Goal: Task Accomplishment & Management: Complete application form

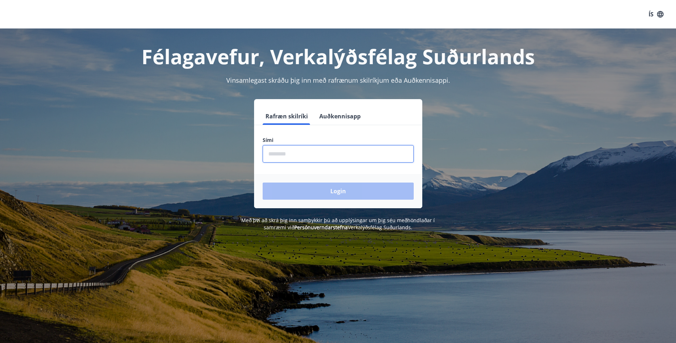
click at [275, 156] on input "phone" at bounding box center [338, 153] width 151 height 17
type input "********"
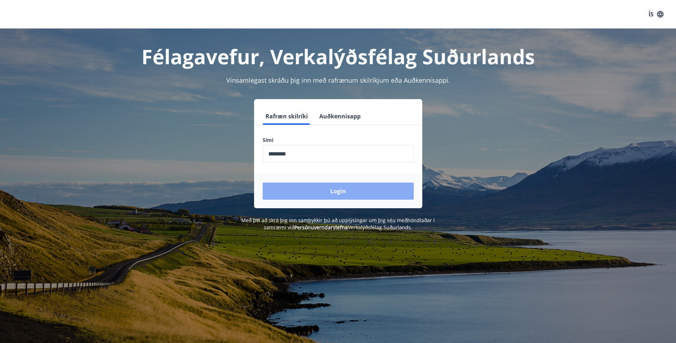
click at [307, 189] on button "Login" at bounding box center [338, 190] width 151 height 17
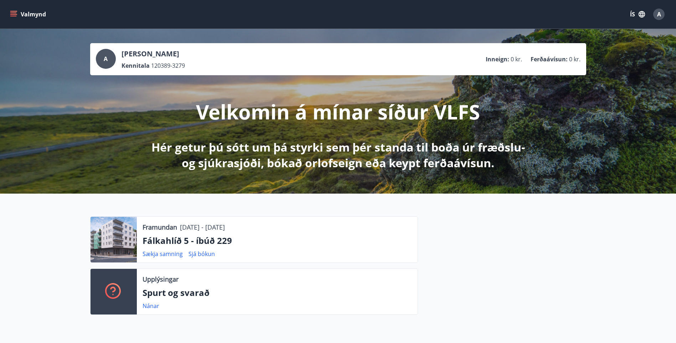
click at [633, 12] on button "ÍS" at bounding box center [637, 14] width 23 height 13
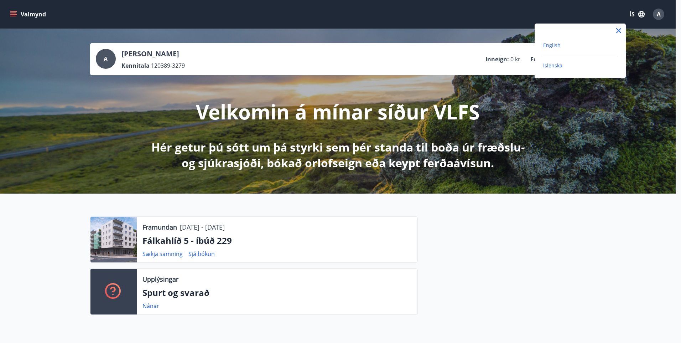
click at [558, 45] on span "English" at bounding box center [552, 45] width 17 height 7
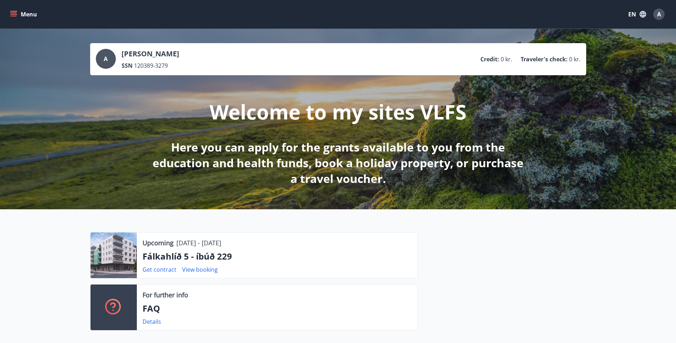
click at [12, 13] on icon "menu" at bounding box center [13, 12] width 6 height 1
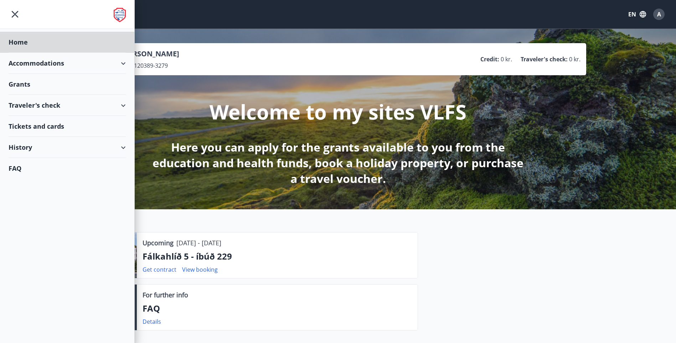
click at [25, 86] on div "Grants" at bounding box center [67, 84] width 117 height 21
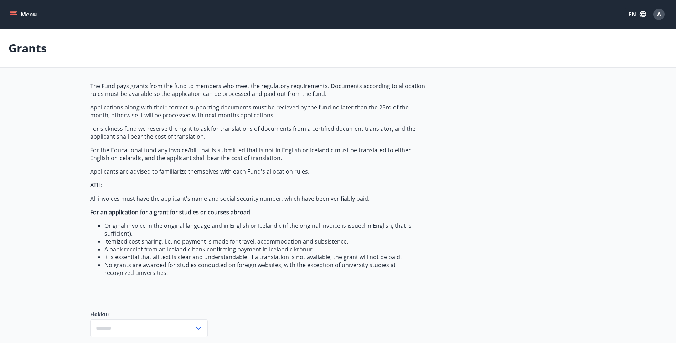
type input "***"
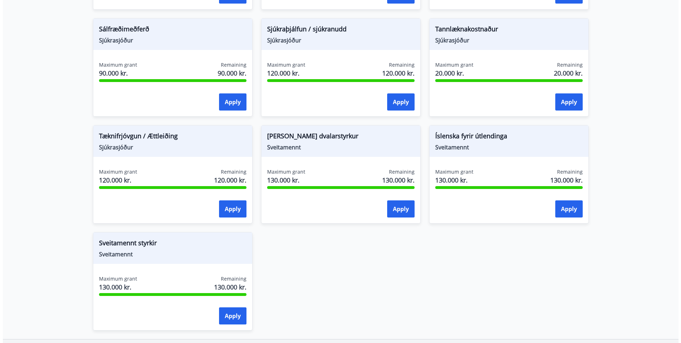
scroll to position [651, 0]
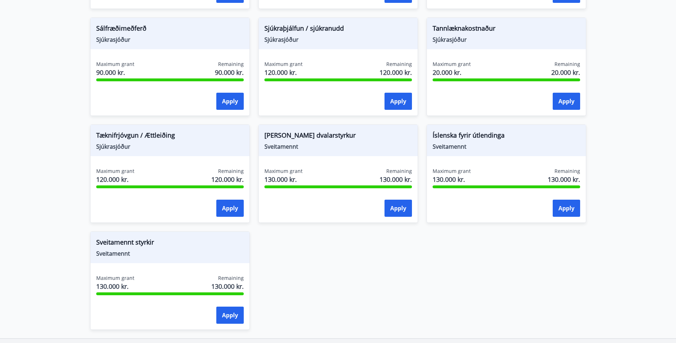
click at [567, 217] on div "Apply" at bounding box center [566, 209] width 27 height 18
click at [563, 212] on button "Apply" at bounding box center [566, 208] width 27 height 17
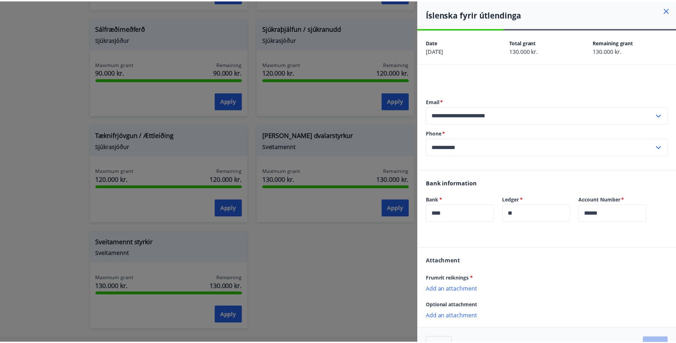
scroll to position [0, 0]
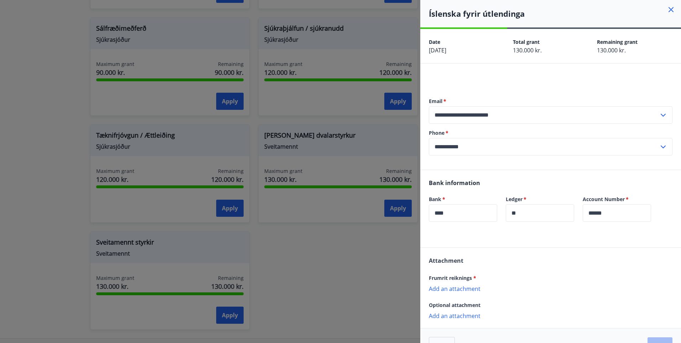
click at [669, 9] on icon at bounding box center [671, 9] width 5 height 5
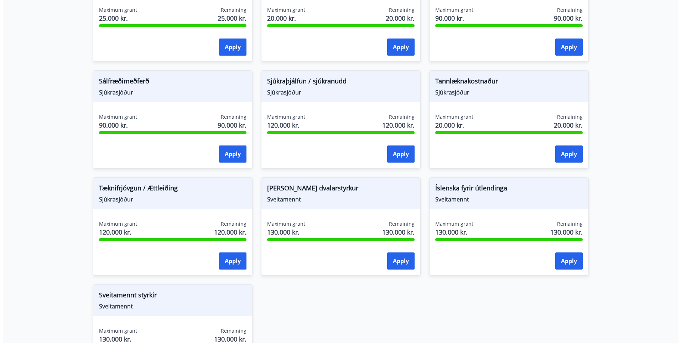
scroll to position [706, 0]
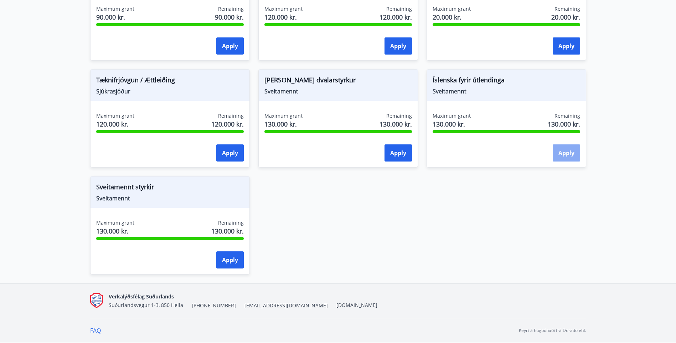
click at [571, 158] on button "Apply" at bounding box center [566, 152] width 27 height 17
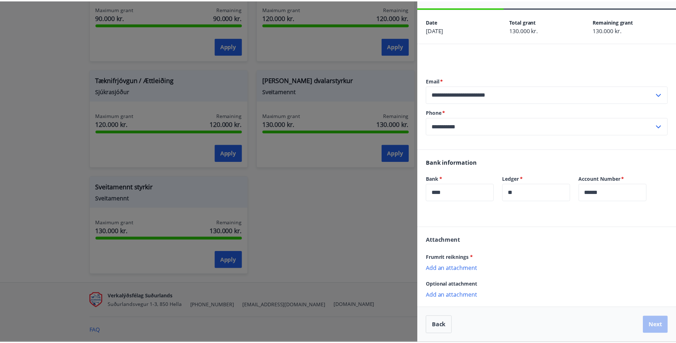
scroll to position [0, 0]
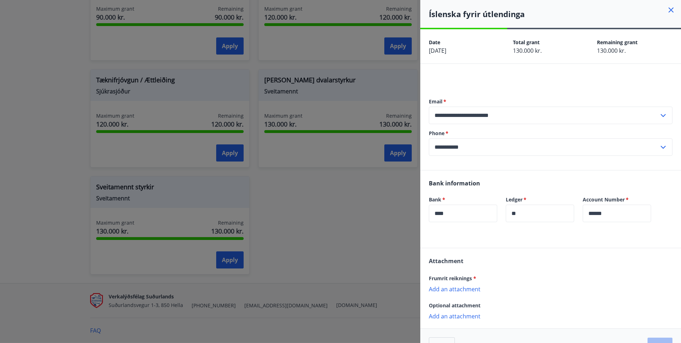
click at [671, 10] on icon at bounding box center [671, 10] width 1 height 1
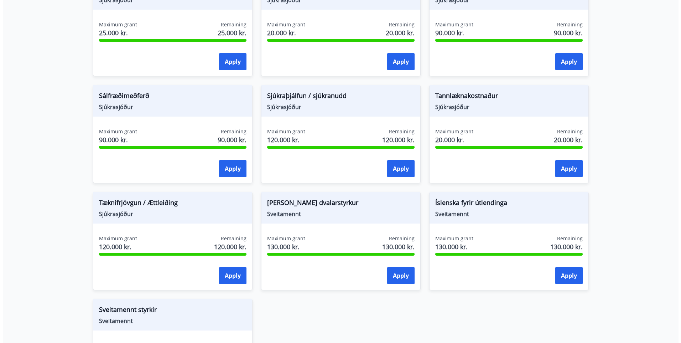
scroll to position [584, 0]
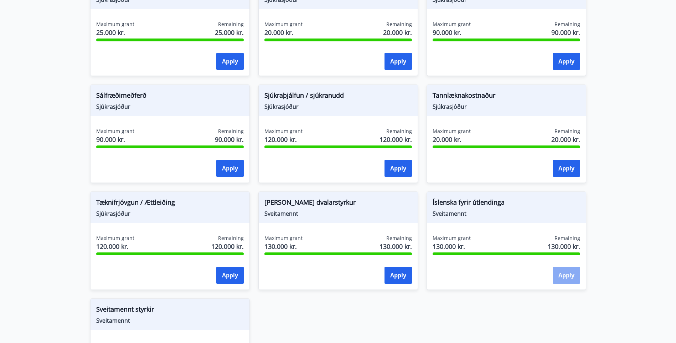
click at [566, 277] on button "Apply" at bounding box center [566, 275] width 27 height 17
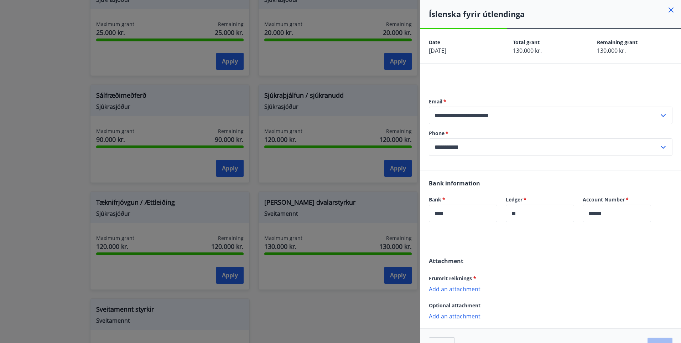
scroll to position [21, 0]
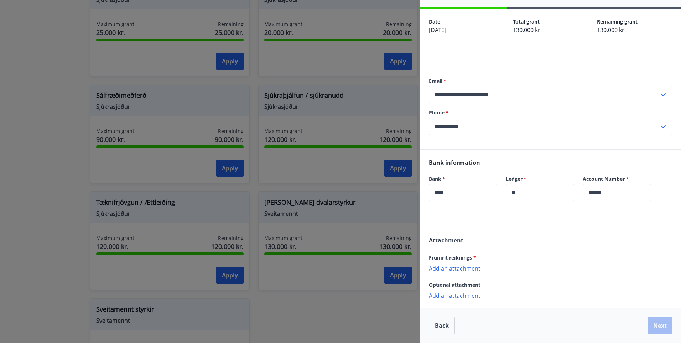
click at [463, 269] on p "Add an attachment" at bounding box center [551, 267] width 244 height 7
click at [450, 270] on p "Kvittun.pdf" at bounding box center [447, 272] width 30 height 9
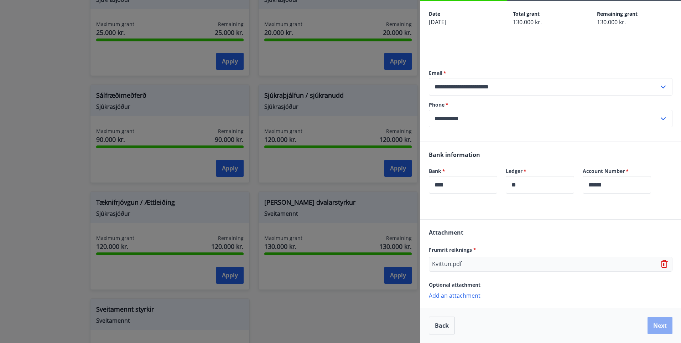
click at [652, 328] on button "Next" at bounding box center [660, 325] width 25 height 17
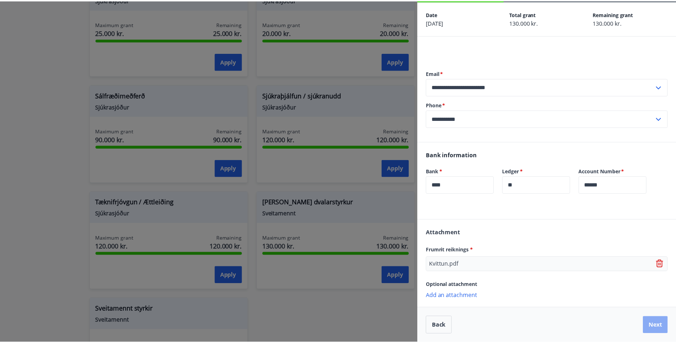
scroll to position [0, 0]
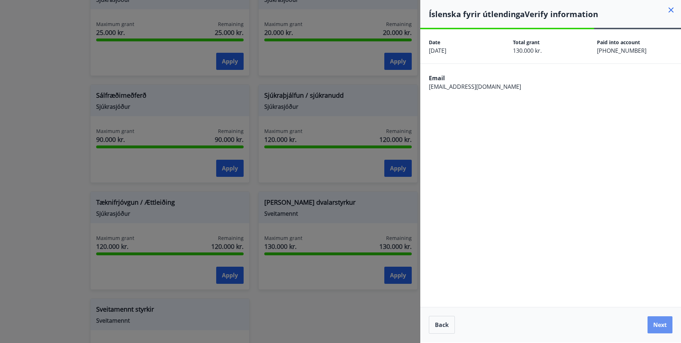
click at [652, 328] on button "Next" at bounding box center [660, 324] width 25 height 17
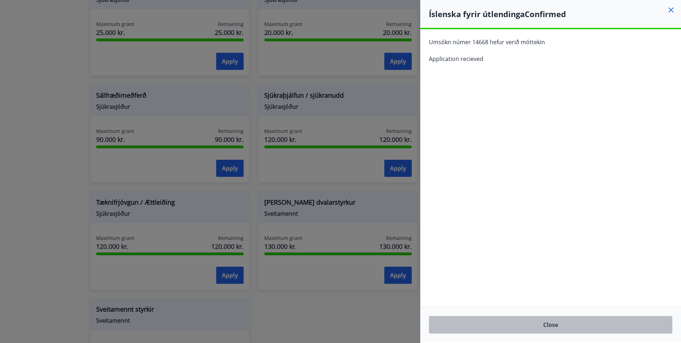
click at [610, 327] on button "Close" at bounding box center [551, 325] width 244 height 18
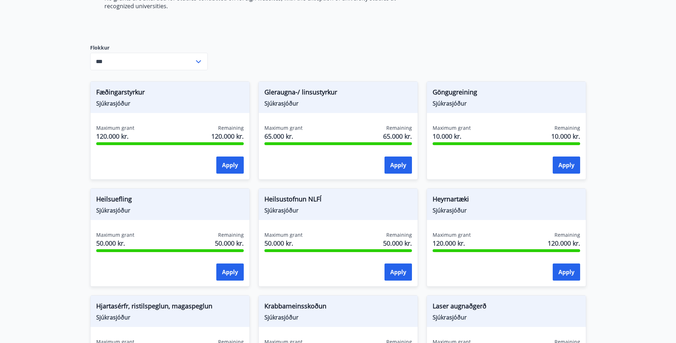
scroll to position [235, 0]
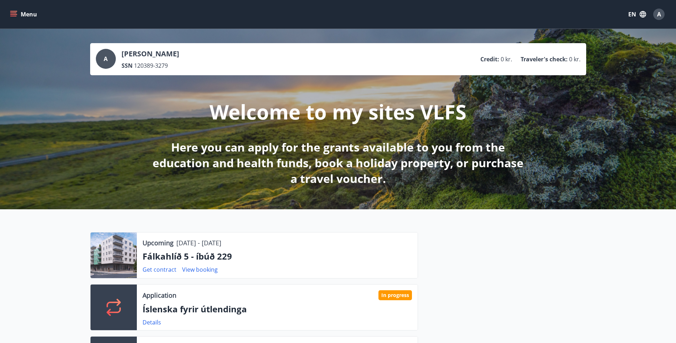
click at [16, 10] on button "Menu" at bounding box center [24, 14] width 31 height 13
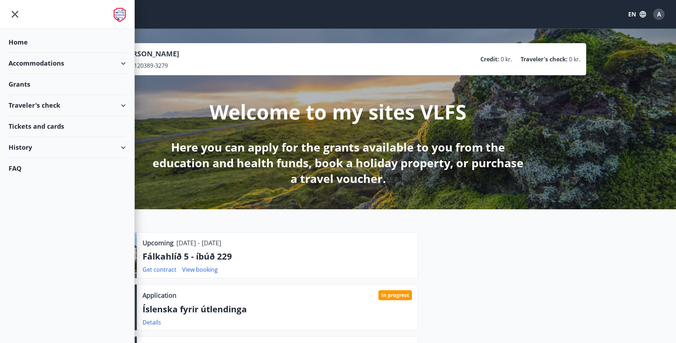
click at [126, 152] on div "History" at bounding box center [67, 147] width 134 height 21
click at [23, 211] on div "Points" at bounding box center [67, 210] width 106 height 15
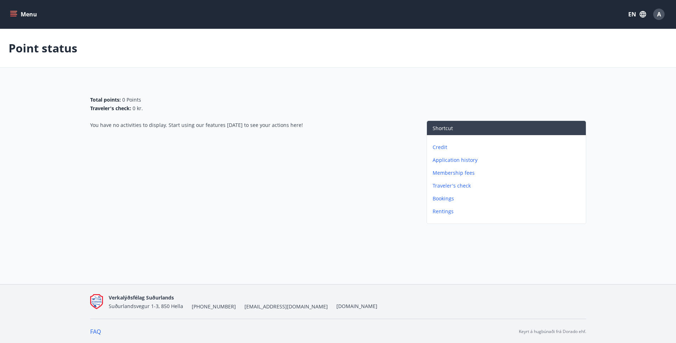
click at [463, 160] on p "Application history" at bounding box center [508, 159] width 150 height 7
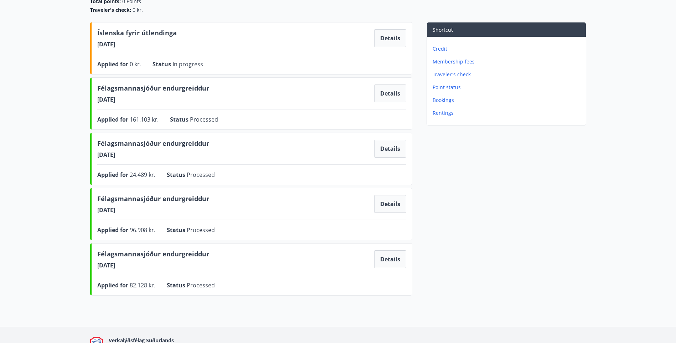
scroll to position [82, 0]
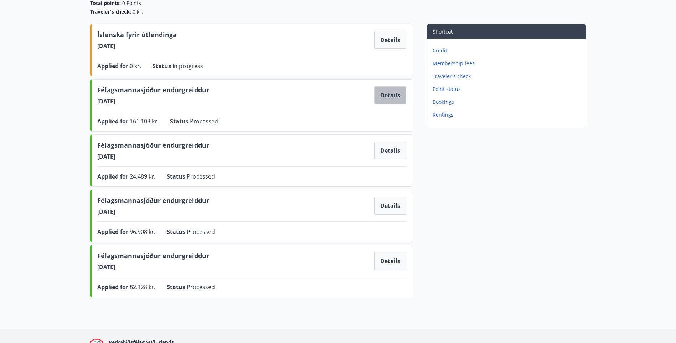
click at [391, 94] on button "Details" at bounding box center [390, 95] width 32 height 18
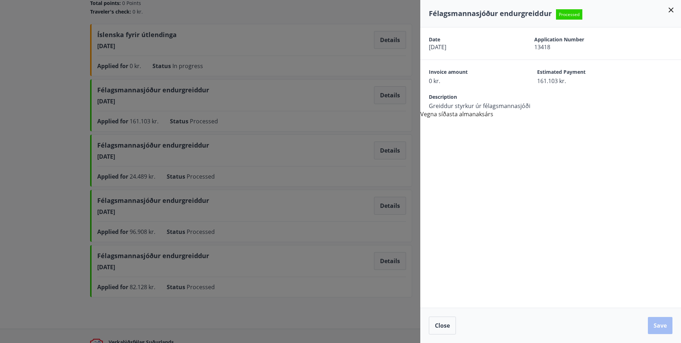
click at [669, 9] on icon at bounding box center [671, 10] width 9 height 9
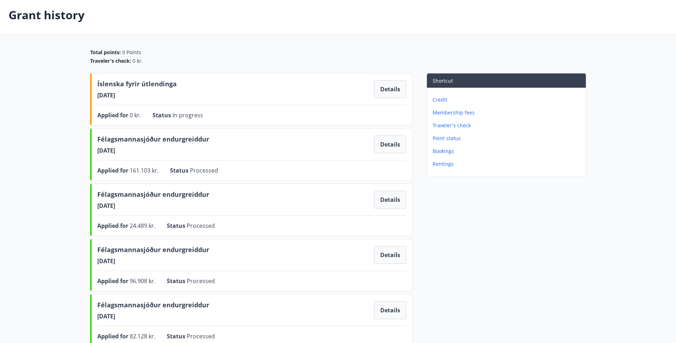
scroll to position [33, 0]
click at [439, 139] on p "Point status" at bounding box center [508, 138] width 150 height 7
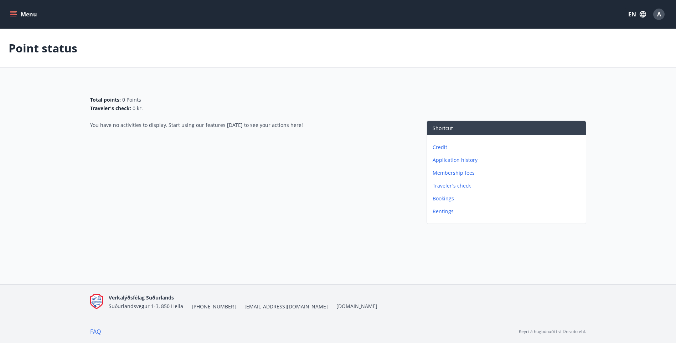
click at [446, 209] on p "Rentings" at bounding box center [508, 211] width 150 height 7
click at [442, 146] on p "Credit" at bounding box center [508, 147] width 150 height 7
click at [448, 163] on p "Membership fees" at bounding box center [508, 159] width 150 height 7
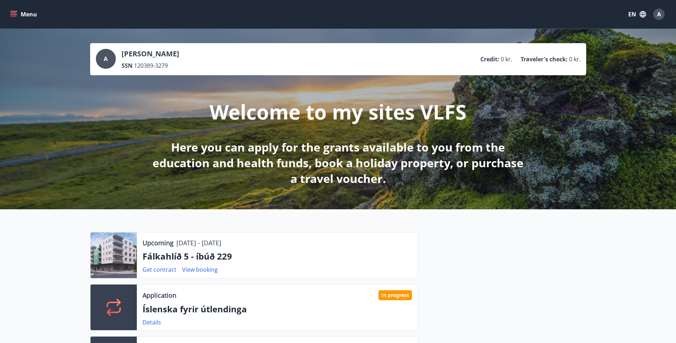
click at [19, 15] on button "Menu" at bounding box center [24, 14] width 31 height 13
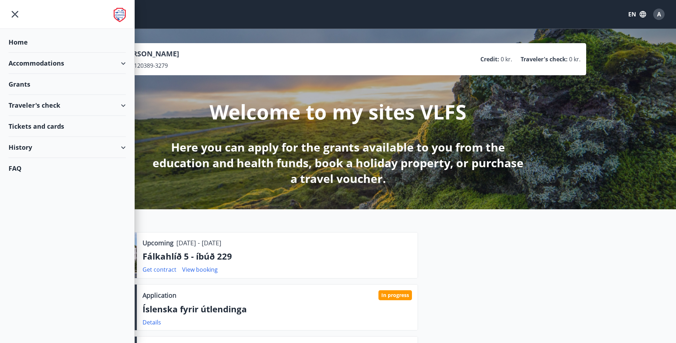
click at [120, 18] on img at bounding box center [120, 15] width 12 height 14
